Goal: Task Accomplishment & Management: Use online tool/utility

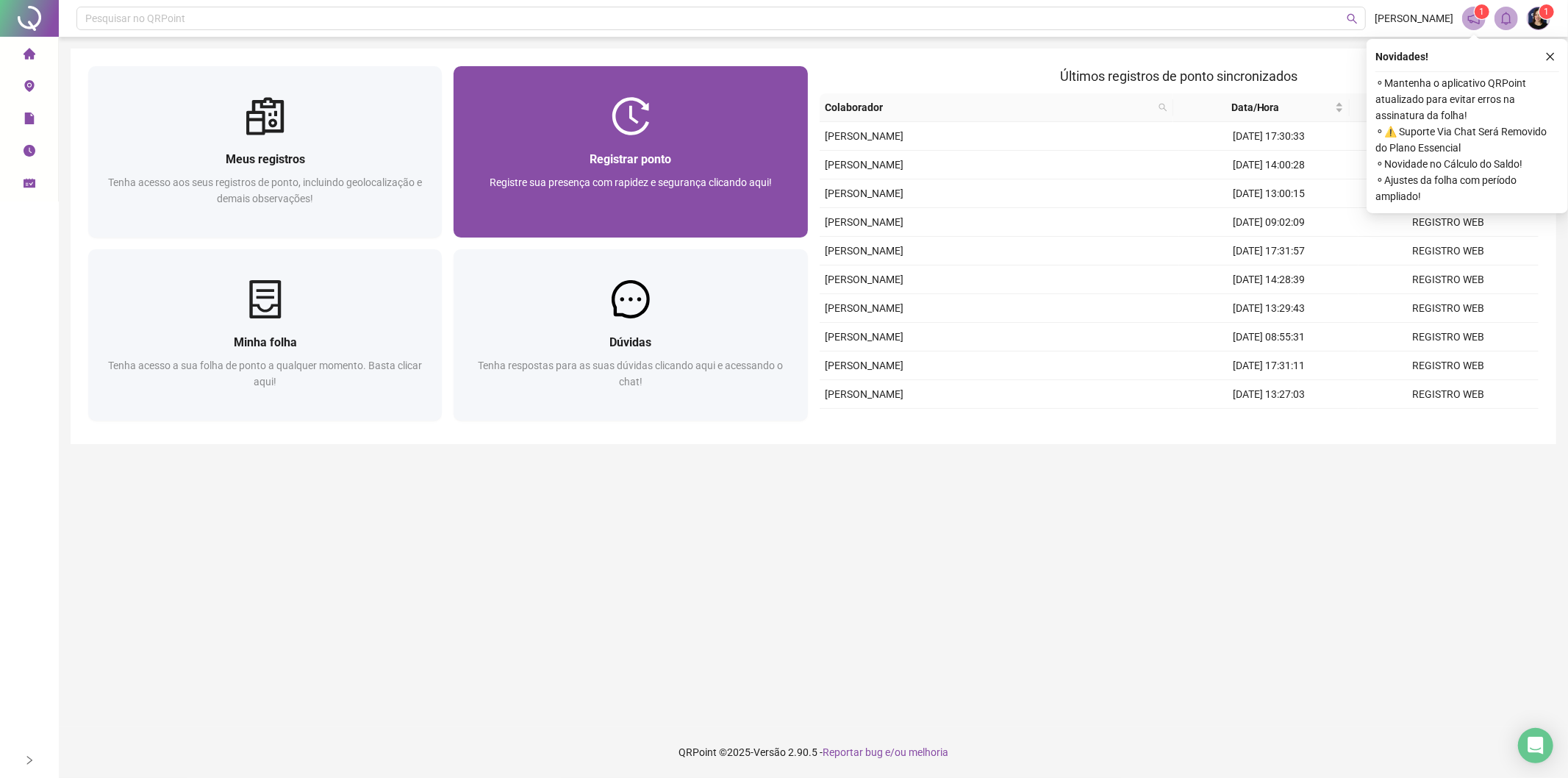
click at [643, 180] on span "Registre sua presença com rapidez e segurança clicando aqui!" at bounding box center [631, 183] width 282 height 12
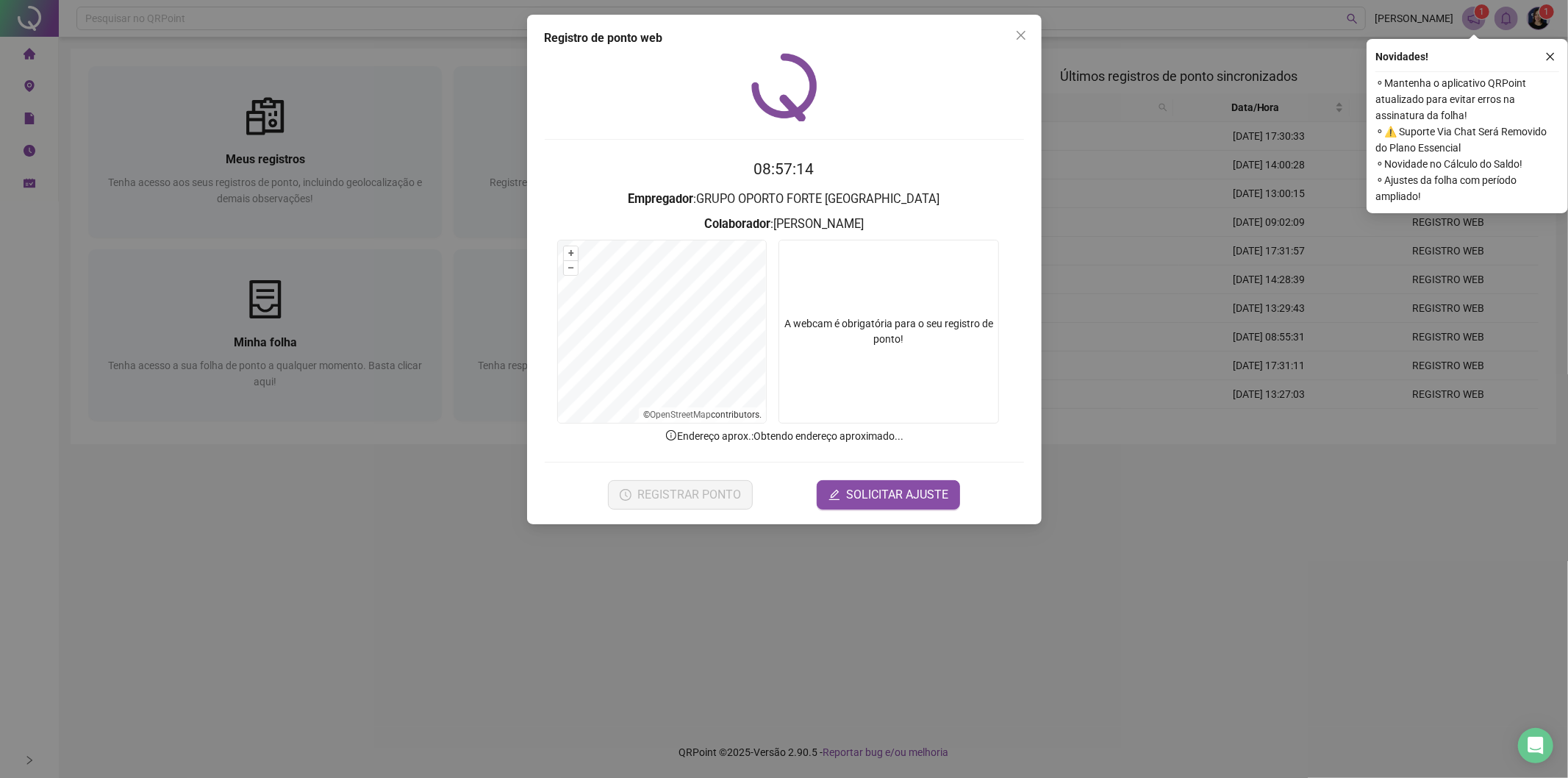
drag, startPoint x: 1026, startPoint y: 37, endPoint x: 1567, endPoint y: 33, distance: 541.0
click at [1025, 38] on icon "close" at bounding box center [1021, 36] width 12 height 12
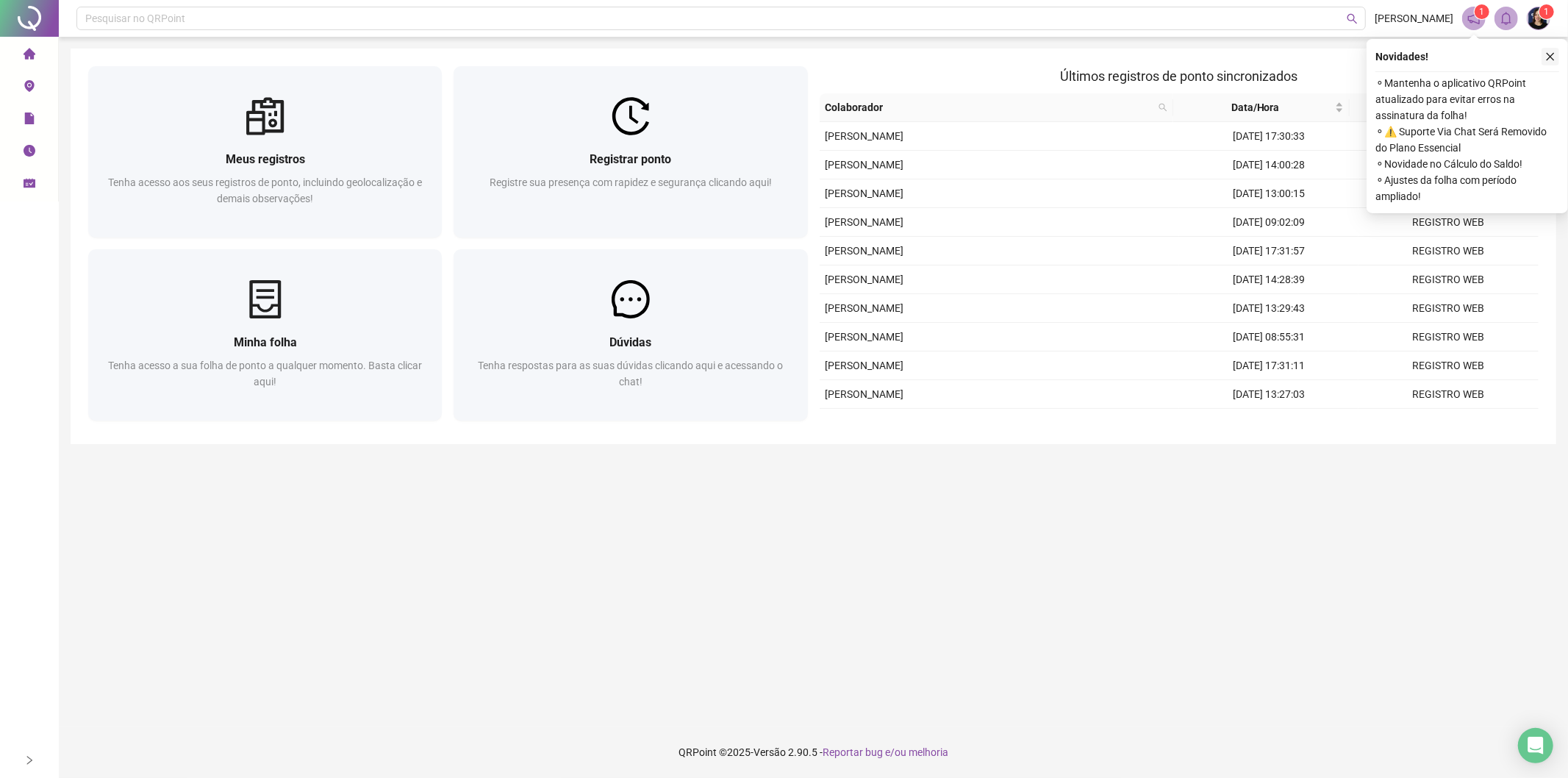
click at [1548, 56] on icon "close" at bounding box center [1550, 57] width 8 height 8
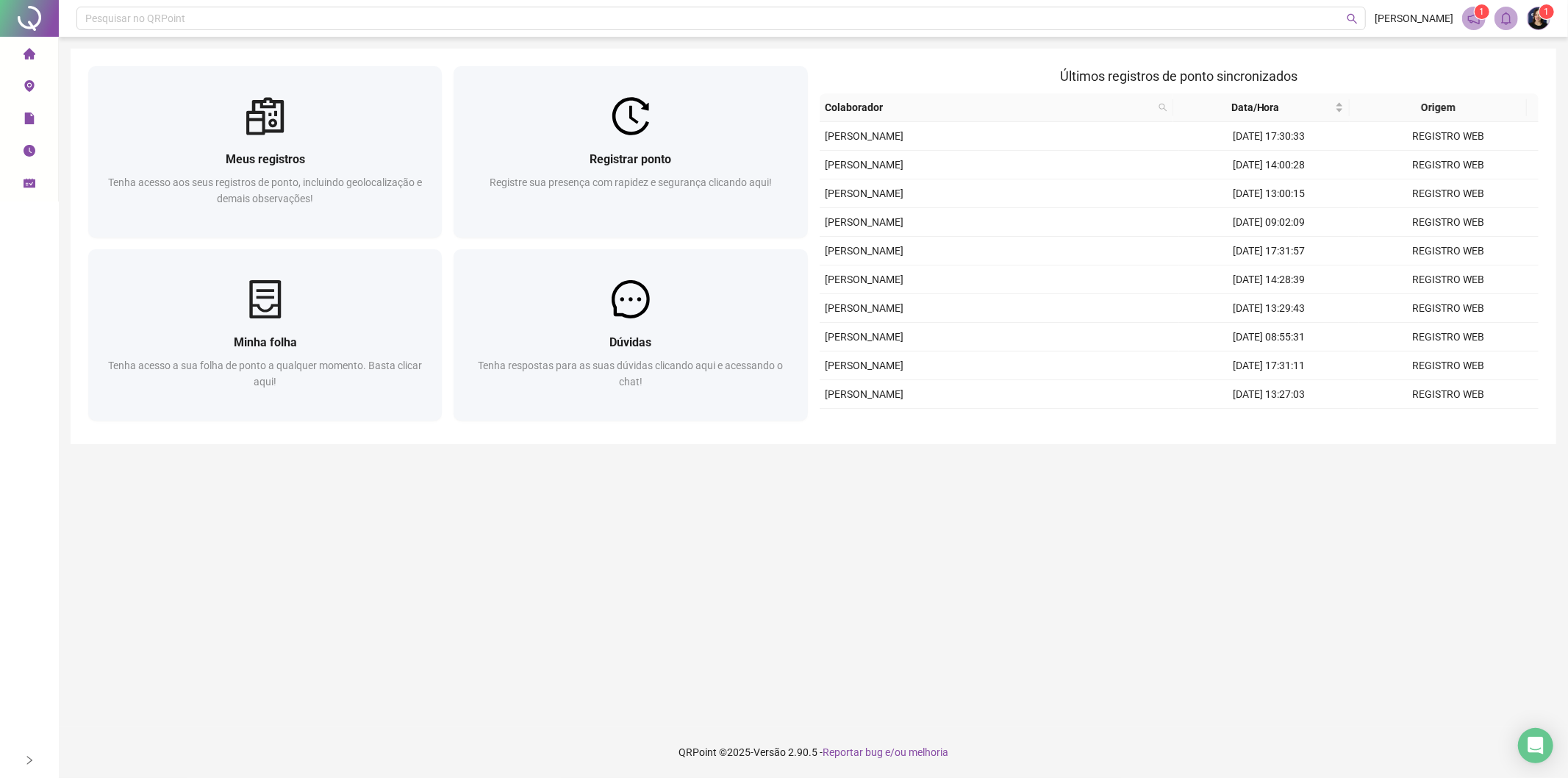
click at [36, 187] on li "Minhas solicitações" at bounding box center [29, 184] width 53 height 30
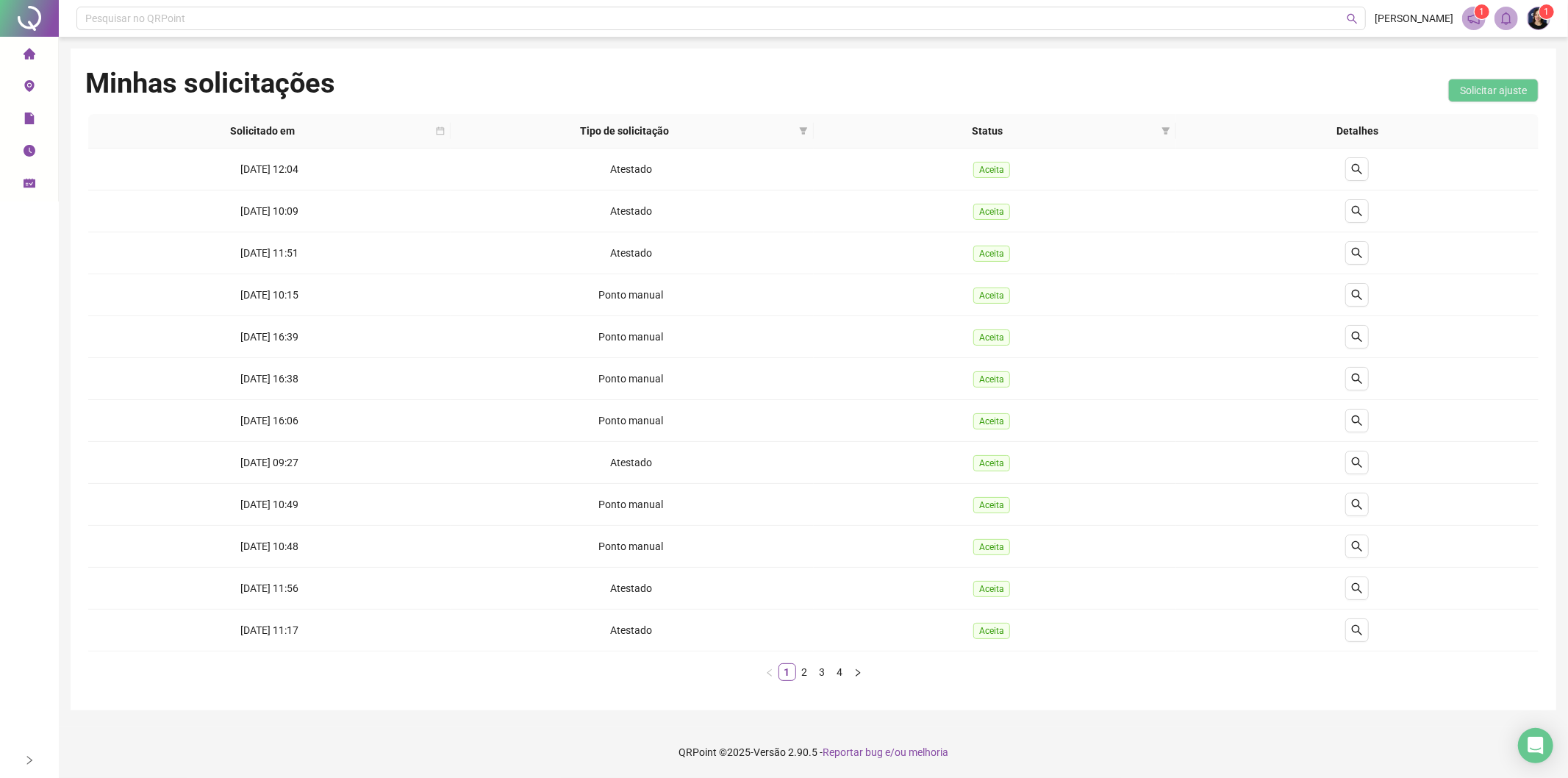
click at [30, 57] on icon "home" at bounding box center [30, 54] width 12 height 12
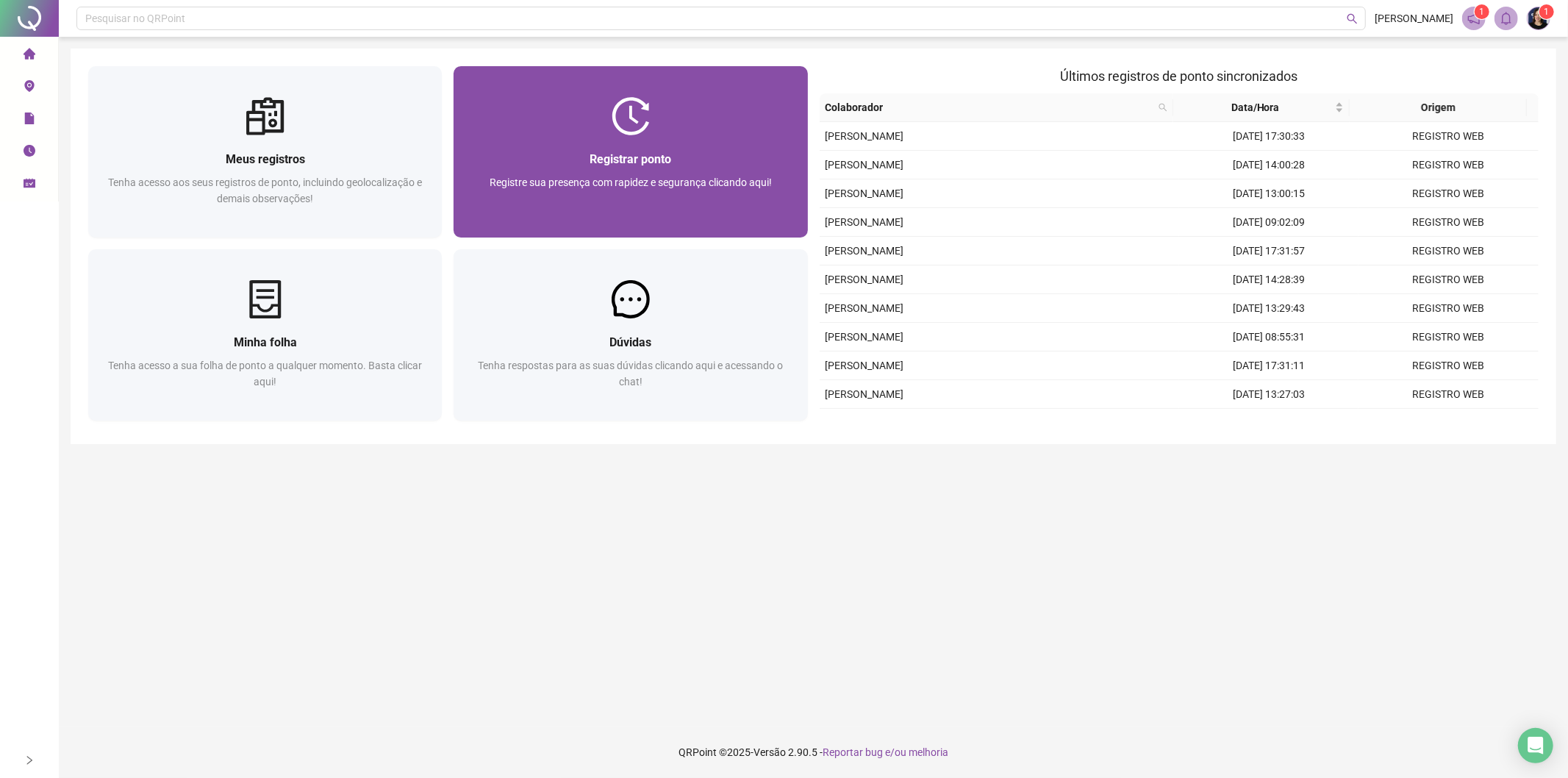
click at [605, 195] on div "Registre sua presença com rapidez e segurança clicando aqui!" at bounding box center [630, 198] width 319 height 49
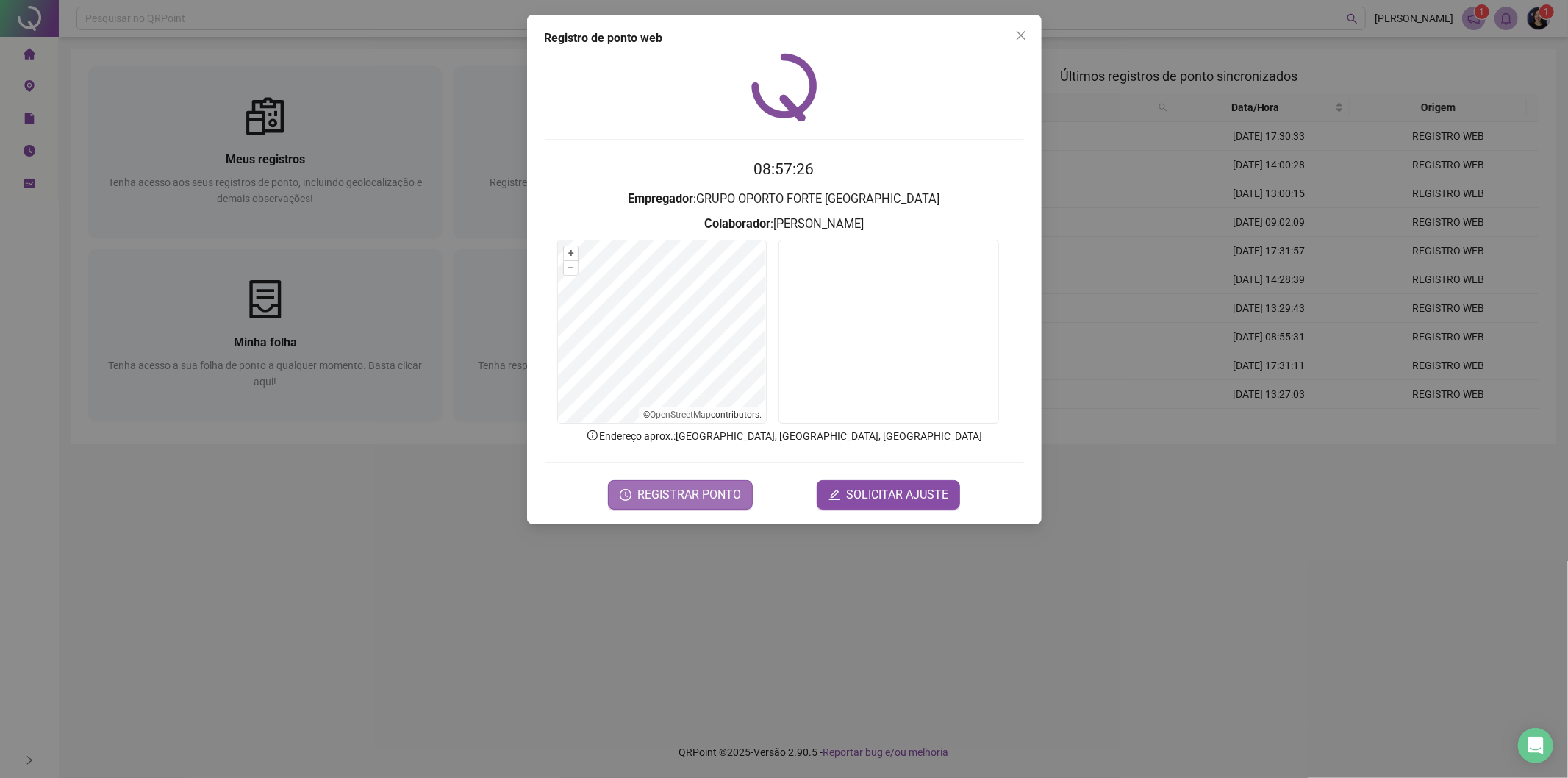
click at [687, 491] on span "REGISTRAR PONTO" at bounding box center [689, 495] width 103 height 18
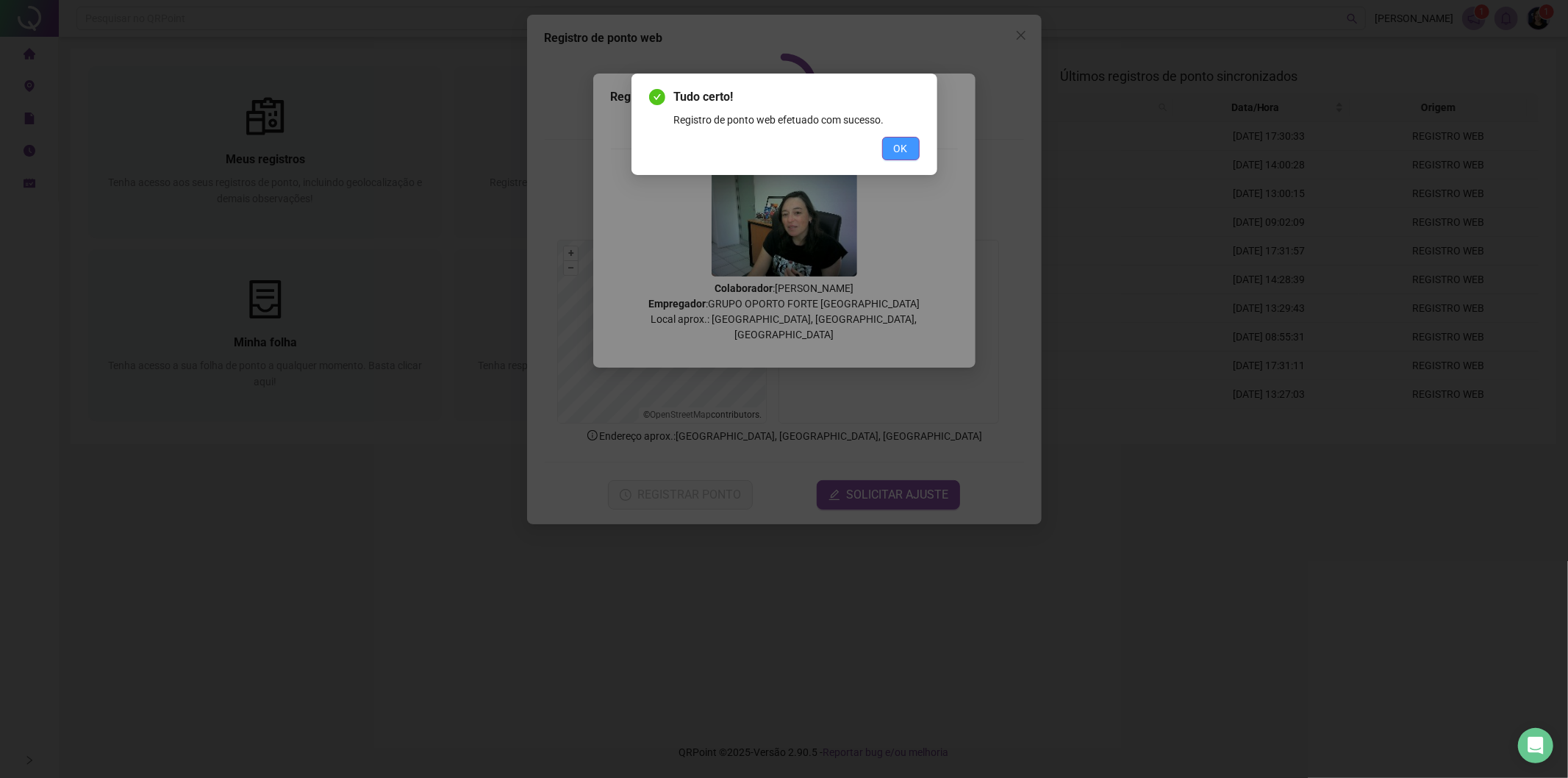
click at [910, 153] on button "OK" at bounding box center [901, 149] width 38 height 24
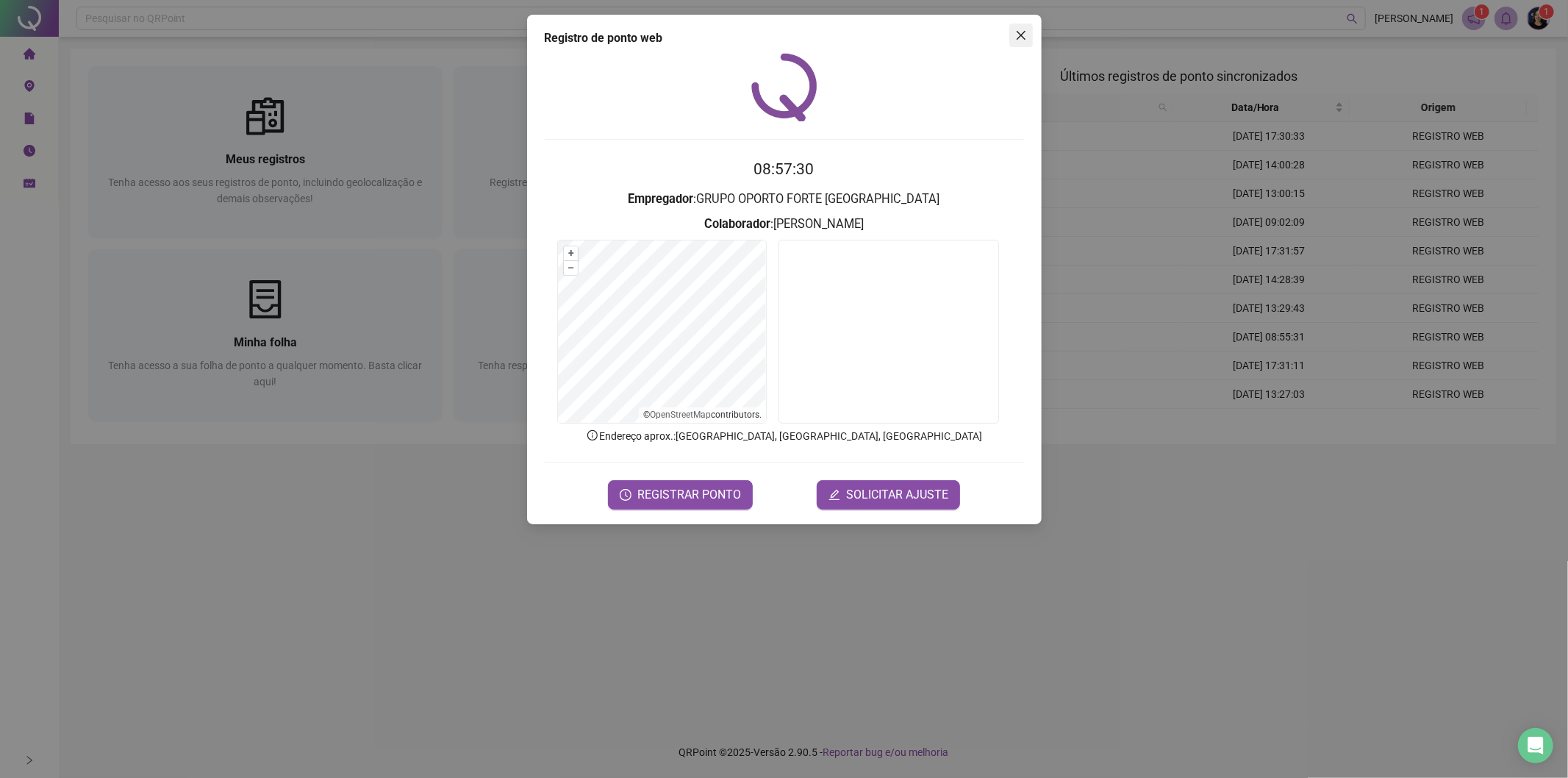
click at [1023, 34] on icon "close" at bounding box center [1021, 36] width 12 height 12
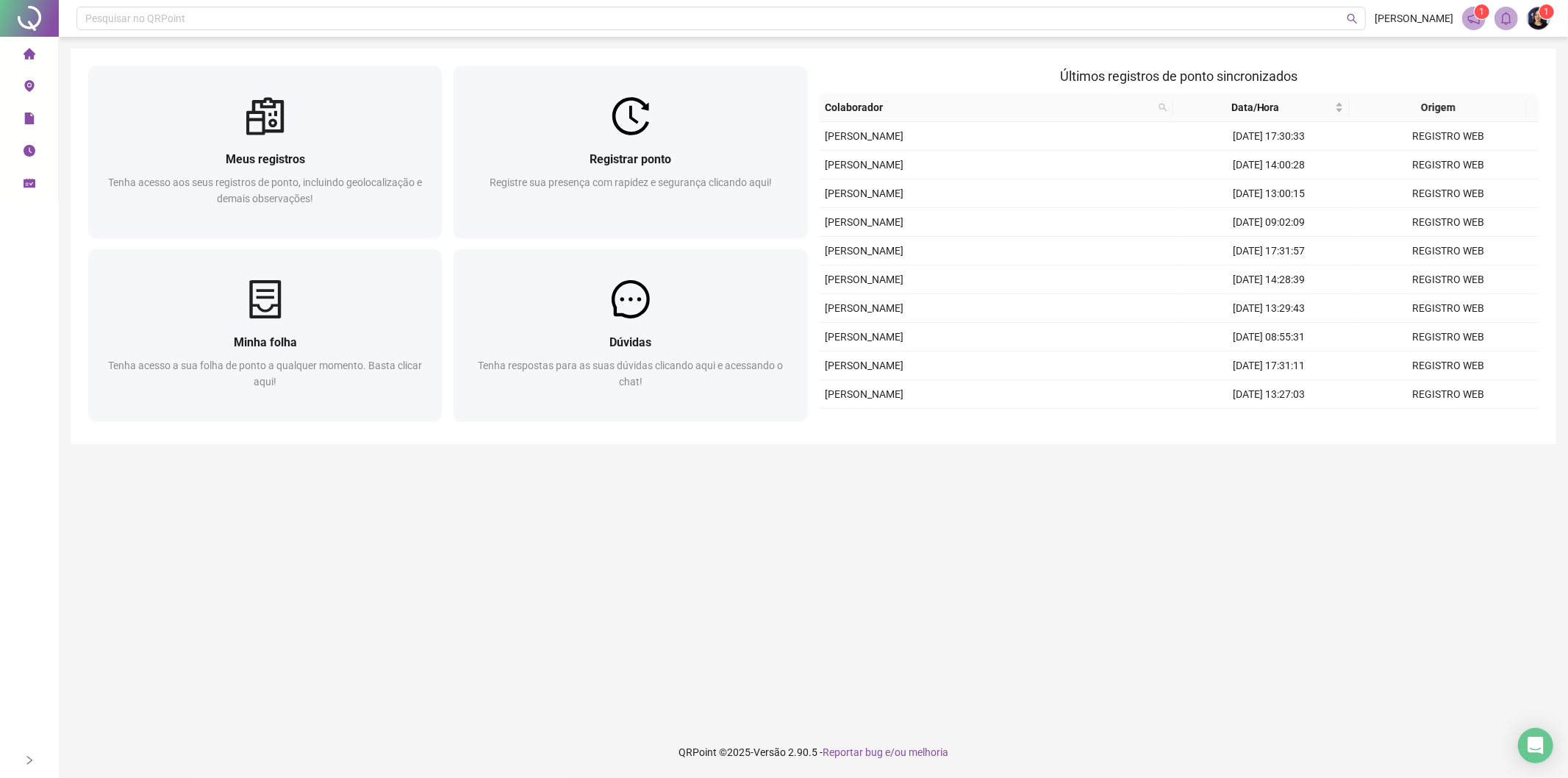
click at [32, 184] on icon "schedule" at bounding box center [30, 183] width 12 height 12
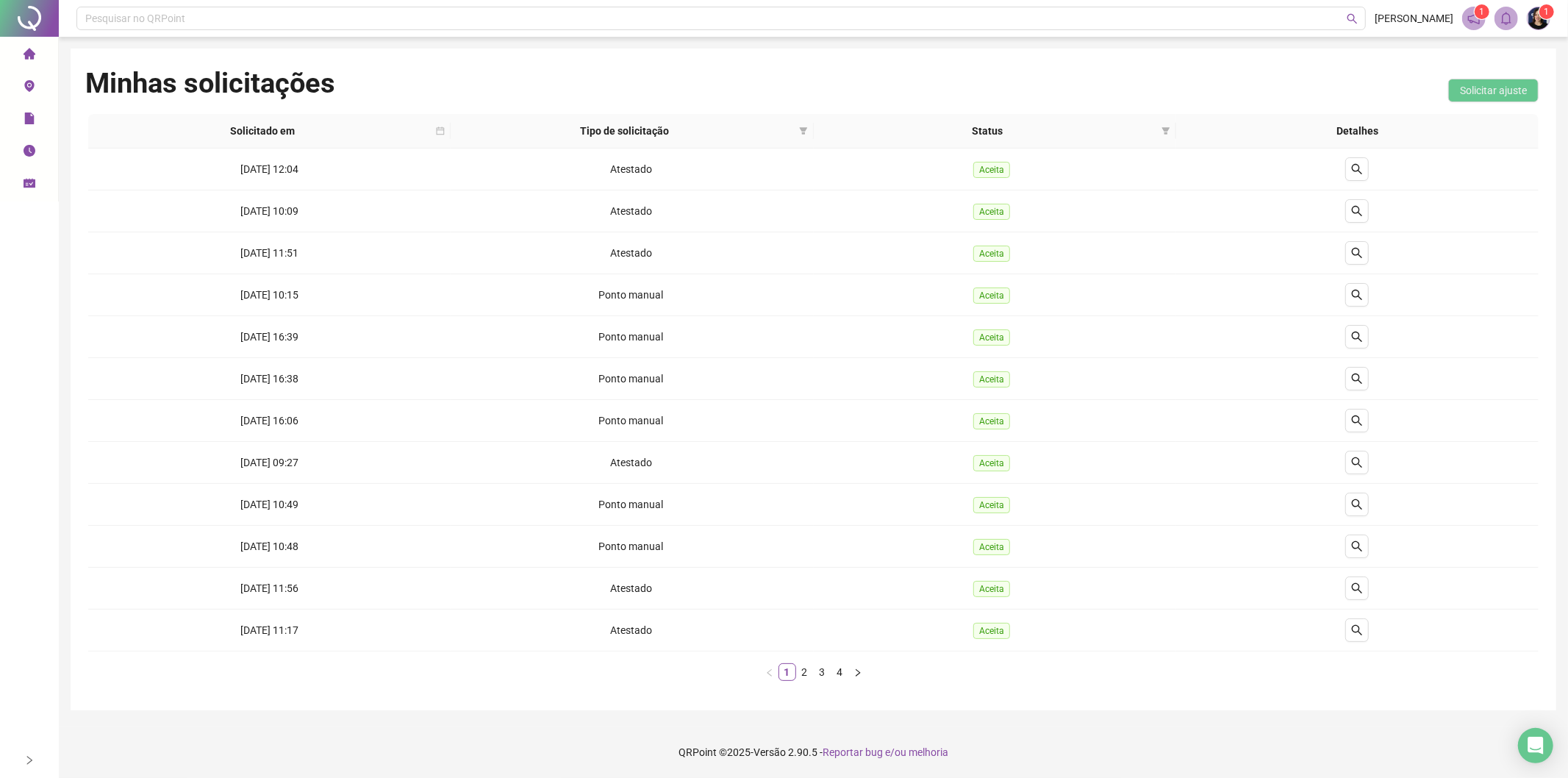
click at [25, 56] on icon "home" at bounding box center [29, 53] width 12 height 11
